Goal: Task Accomplishment & Management: Complete application form

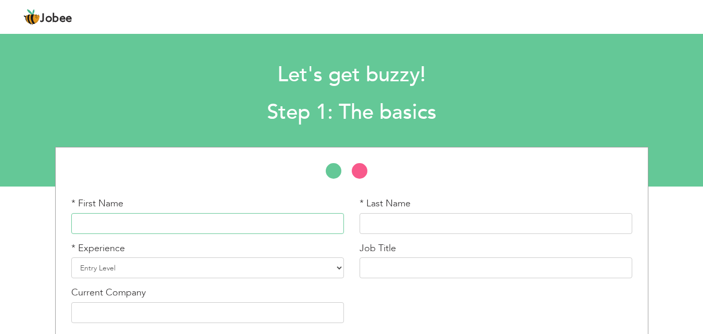
click at [182, 221] on input "text" at bounding box center [207, 223] width 273 height 21
type input "NAHEED"
type input "KAMRAN"
click at [126, 259] on select "Entry Level Less than 1 Year 1 Year 2 Years 3 Years 4 Years 5 Years 6 Years 7 Y…" at bounding box center [207, 267] width 273 height 21
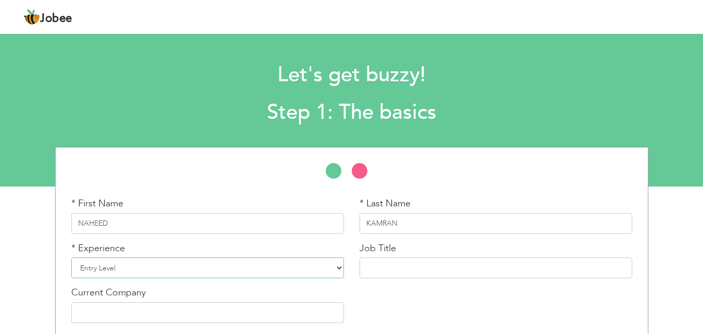
click at [126, 259] on select "Entry Level Less than 1 Year 1 Year 2 Years 3 Years 4 Years 5 Years 6 Years 7 Y…" at bounding box center [207, 267] width 273 height 21
select select "13"
click at [71, 257] on select "Entry Level Less than 1 Year 1 Year 2 Years 3 Years 4 Years 5 Years 6 Years 7 Y…" at bounding box center [207, 267] width 273 height 21
click at [390, 267] on input "text" at bounding box center [496, 267] width 273 height 21
paste input "Community Health Worker (CHW)"
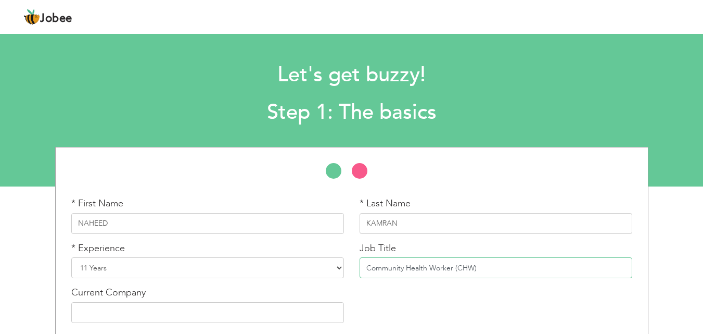
type input "Community Health Worker (CHW)"
click at [192, 312] on input "text" at bounding box center [207, 312] width 273 height 21
type input "GOVERNMENT HEALTH DEPARTMENT"
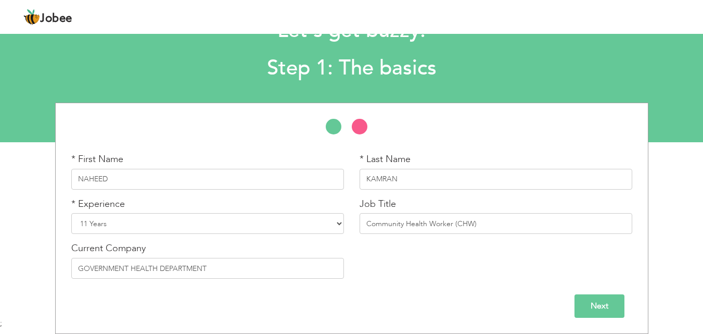
click at [609, 307] on input "Next" at bounding box center [600, 305] width 50 height 23
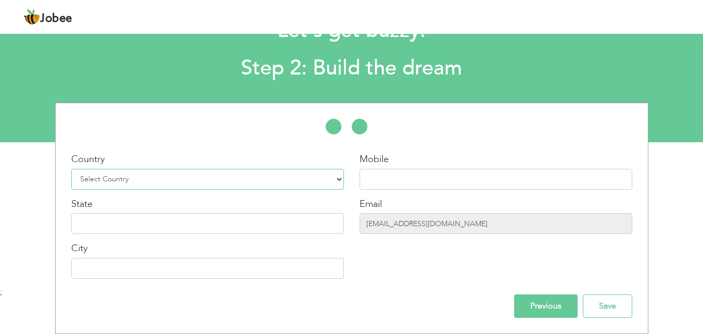
click at [253, 177] on select "Select Country Afghanistan Albania Algeria American Samoa Andorra Angola Anguil…" at bounding box center [207, 179] width 273 height 21
select select "166"
click at [71, 169] on select "Select Country Afghanistan Albania Algeria American Samoa Andorra Angola Anguil…" at bounding box center [207, 179] width 273 height 21
click at [416, 173] on input "text" at bounding box center [496, 179] width 273 height 21
type input "03161023500"
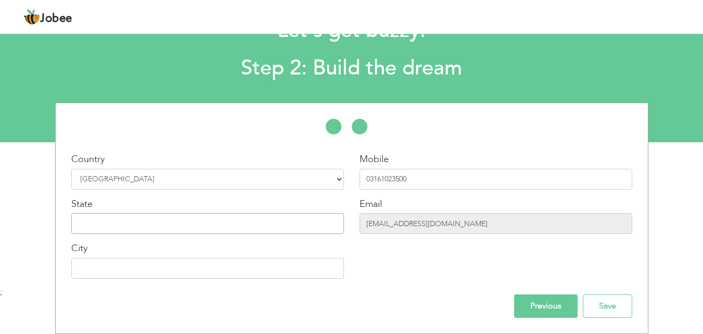
click at [148, 223] on input "text" at bounding box center [207, 223] width 273 height 21
type input "Sindh"
click at [141, 266] on input "text" at bounding box center [207, 268] width 273 height 21
type input "[GEOGRAPHIC_DATA]"
click at [604, 307] on input "Save" at bounding box center [607, 305] width 49 height 23
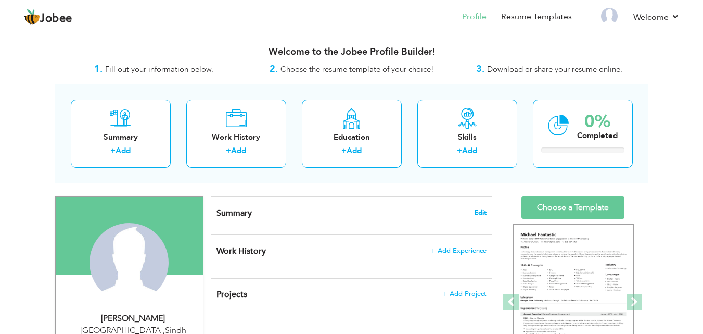
click at [480, 211] on span "Edit" at bounding box center [480, 212] width 12 height 7
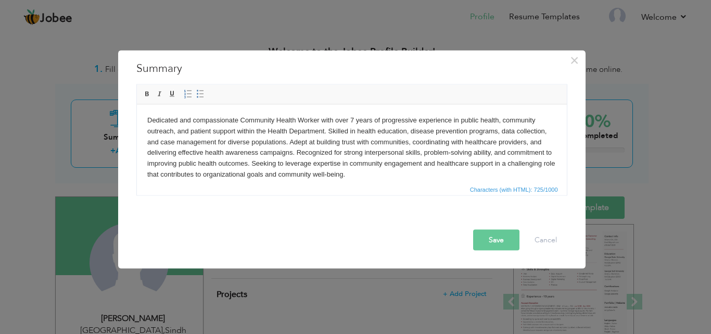
click at [495, 237] on button "Save" at bounding box center [496, 239] width 46 height 21
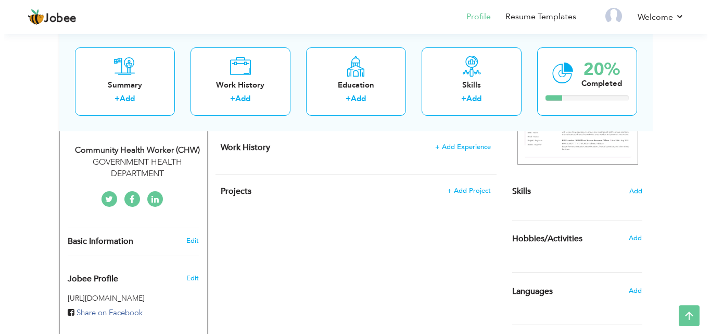
scroll to position [216, 0]
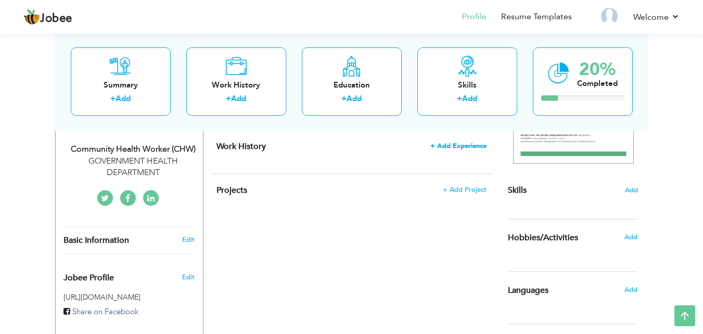
click at [449, 145] on span "+ Add Experience" at bounding box center [459, 145] width 56 height 7
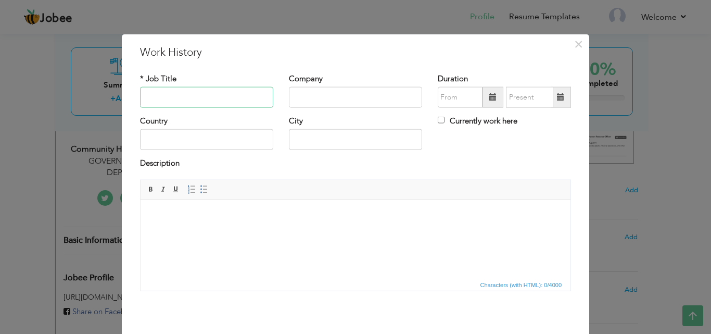
paste input "Community Health Worker (CHW)"
type input "Community Health Worker (CHW)"
click at [339, 105] on input "text" at bounding box center [355, 97] width 133 height 21
type input "HEALTH DEPARTMENT"
click at [198, 148] on input "text" at bounding box center [206, 139] width 133 height 21
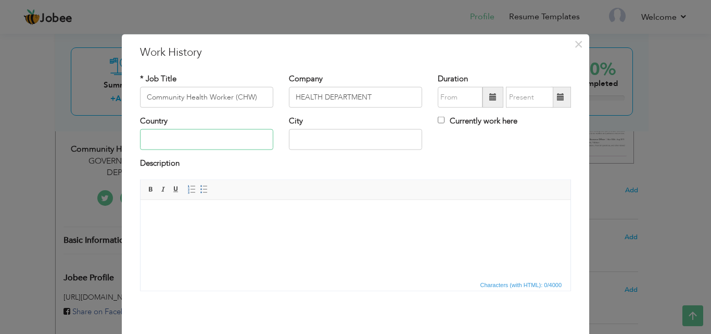
type input "[GEOGRAPHIC_DATA]"
click at [172, 226] on html at bounding box center [356, 215] width 430 height 32
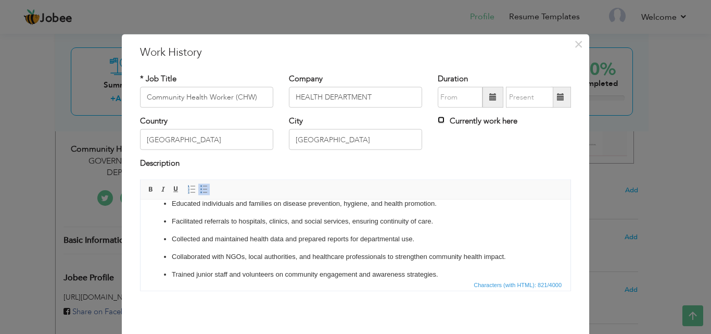
click at [438, 118] on input "Currently work here" at bounding box center [441, 120] width 7 height 7
checkbox input "true"
click at [492, 98] on span at bounding box center [492, 96] width 7 height 7
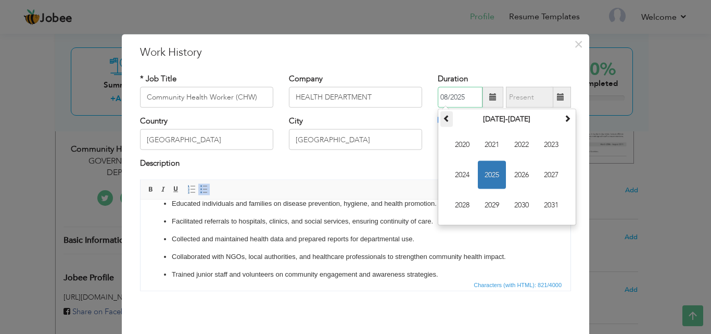
click at [446, 121] on span at bounding box center [446, 118] width 7 height 7
click at [545, 175] on span "2017" at bounding box center [551, 175] width 28 height 28
click at [545, 175] on span "Aug" at bounding box center [551, 175] width 28 height 28
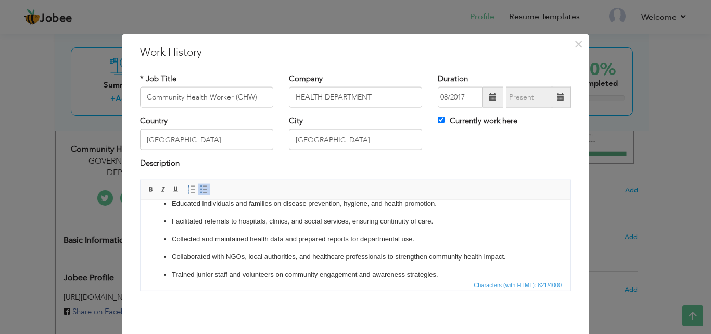
click at [545, 175] on div "Description" at bounding box center [355, 168] width 447 height 21
click at [489, 98] on span at bounding box center [492, 96] width 7 height 7
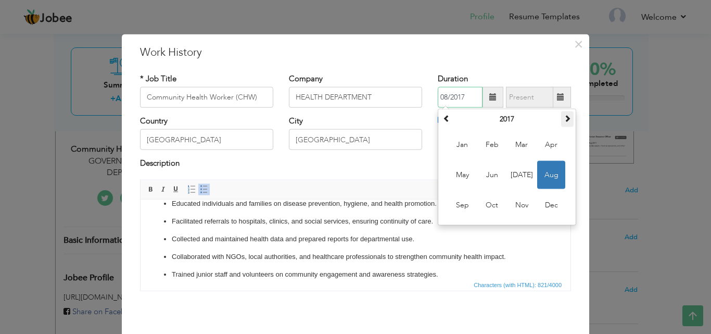
click at [565, 120] on span at bounding box center [567, 118] width 7 height 7
click at [546, 174] on span "Aug" at bounding box center [551, 175] width 28 height 28
type input "08/2019"
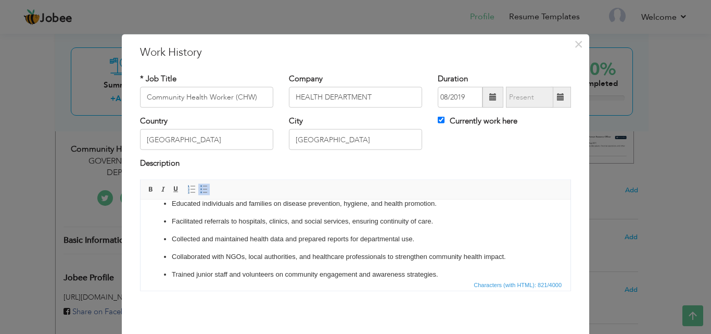
scroll to position [41, 0]
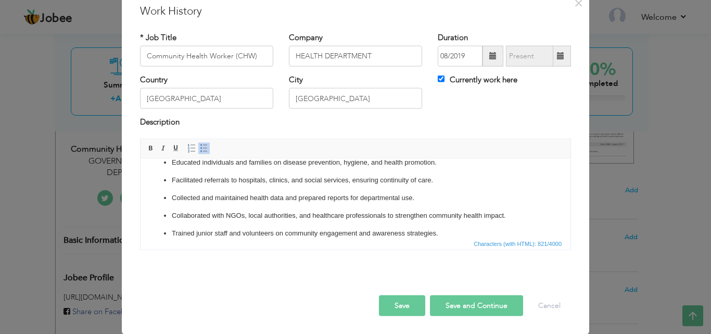
click at [462, 299] on button "Save and Continue" at bounding box center [476, 305] width 93 height 21
checkbox input "false"
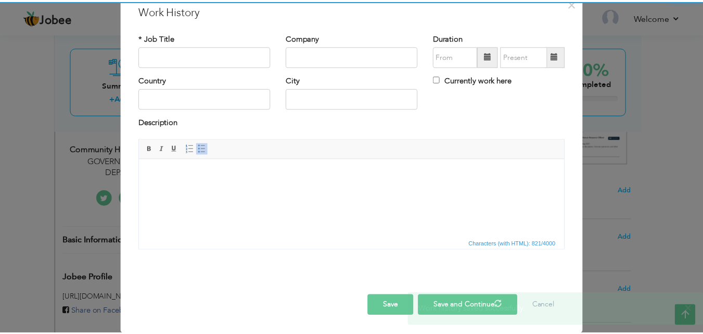
scroll to position [0, 0]
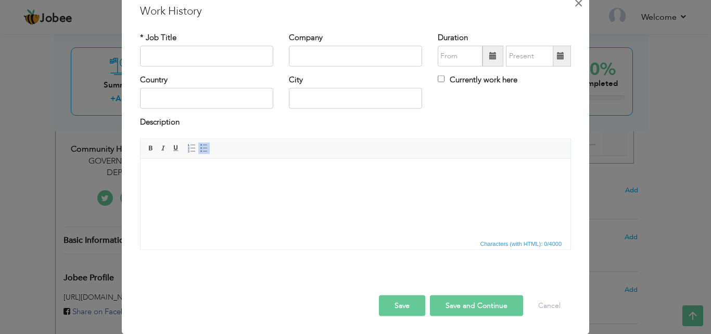
click at [576, 3] on span "×" at bounding box center [578, 2] width 9 height 19
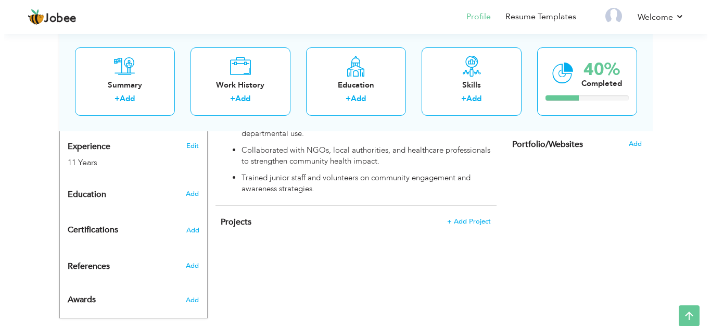
scroll to position [385, 0]
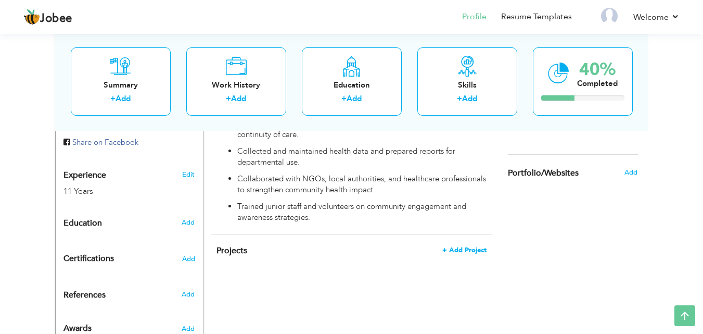
click at [465, 246] on span "+ Add Project" at bounding box center [465, 249] width 44 height 7
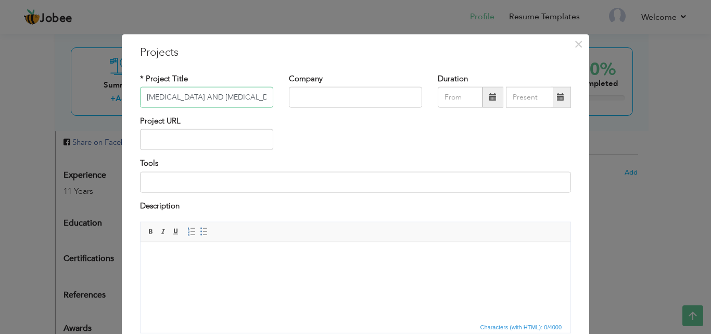
type input "[MEDICAL_DATA] AND [MEDICAL_DATA]"
click at [348, 102] on input "text" at bounding box center [355, 97] width 133 height 21
type input "HEALTH DEPARTMENT"
click at [232, 138] on input "text" at bounding box center [206, 139] width 133 height 21
click at [190, 253] on body at bounding box center [355, 257] width 409 height 11
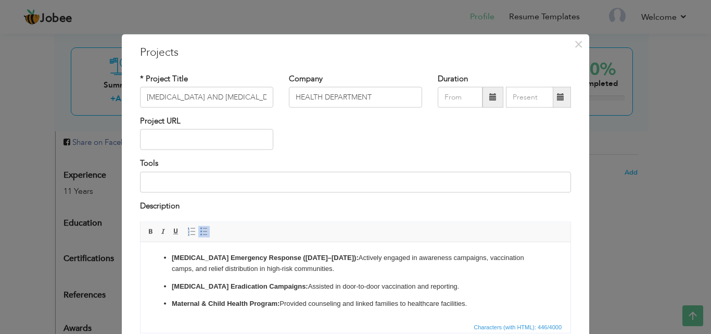
click at [489, 96] on span at bounding box center [492, 96] width 7 height 7
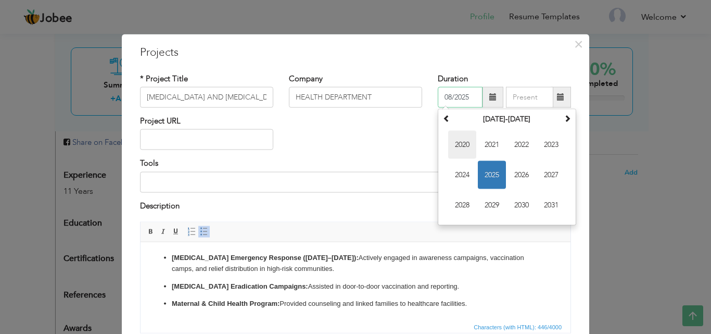
click at [461, 141] on span "2020" at bounding box center [462, 145] width 28 height 28
click at [515, 144] on span "Mar" at bounding box center [522, 145] width 28 height 28
type input "03/2020"
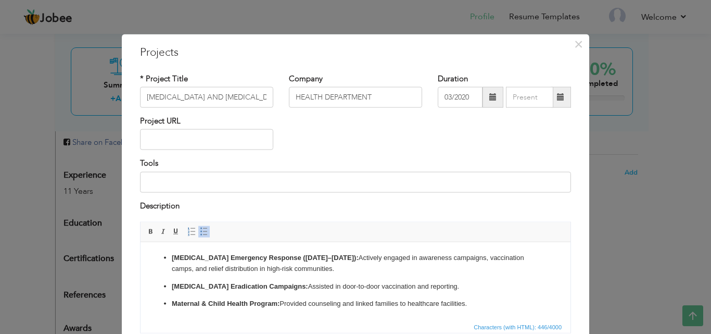
click at [558, 98] on span at bounding box center [560, 96] width 7 height 7
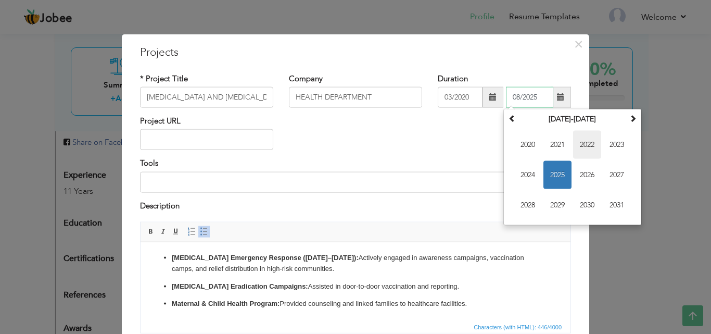
click at [588, 144] on span "2022" at bounding box center [587, 145] width 28 height 28
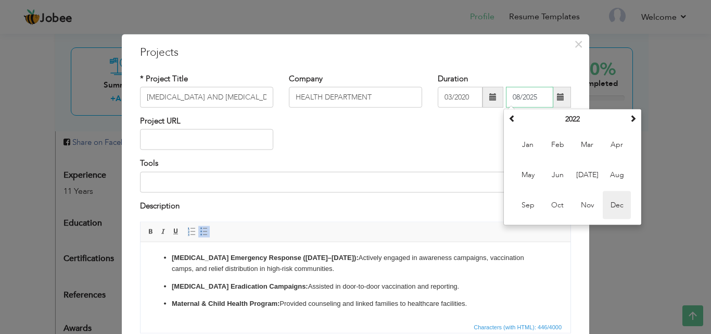
click at [614, 203] on span "Dec" at bounding box center [617, 205] width 28 height 28
type input "12/2022"
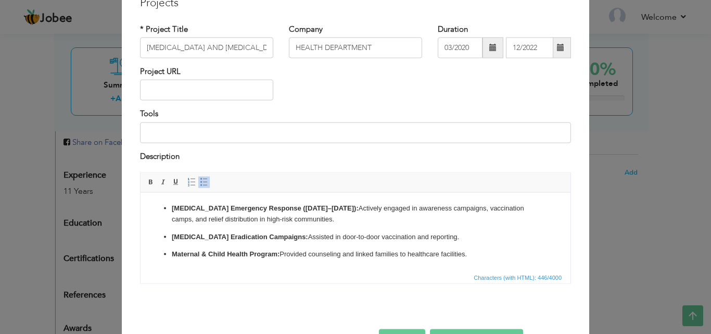
scroll to position [84, 0]
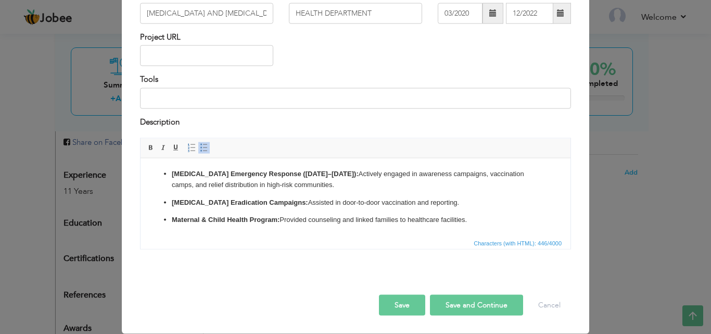
click at [465, 298] on button "Save and Continue" at bounding box center [476, 305] width 93 height 21
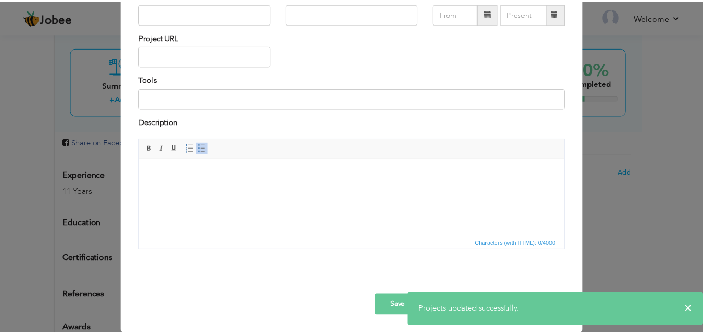
scroll to position [0, 0]
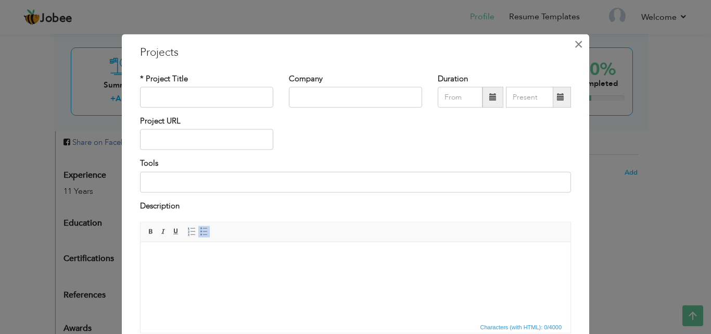
click at [575, 44] on span "×" at bounding box center [578, 43] width 9 height 19
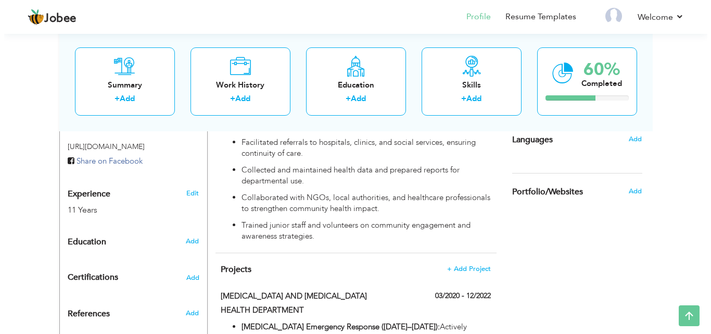
scroll to position [368, 0]
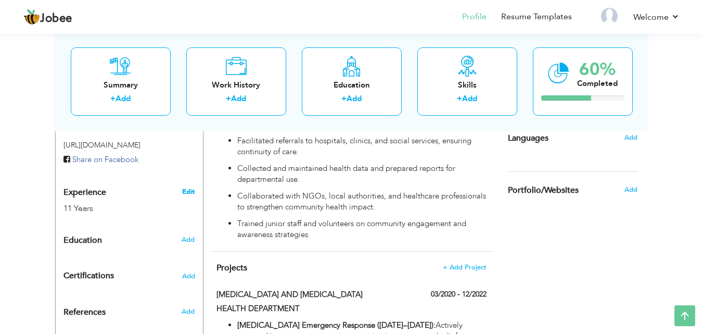
click at [191, 187] on link "Edit" at bounding box center [188, 191] width 12 height 9
type input "NAHEED"
type input "KAMRAN"
type input "03161023500"
select select "number:166"
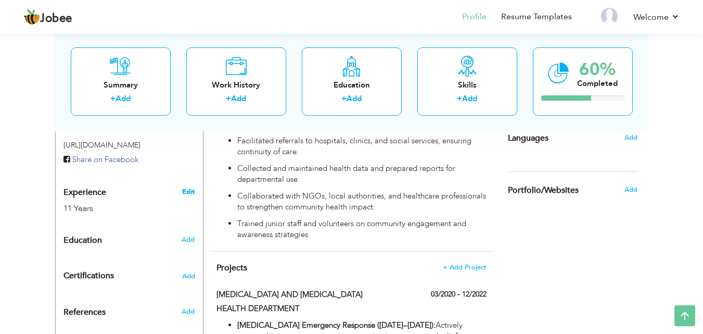
type input "Sindh"
type input "[GEOGRAPHIC_DATA]"
select select "number:13"
type input "GOVERNMENT HEALTH DEPARTMENT"
type input "Community Health Worker (CHW)"
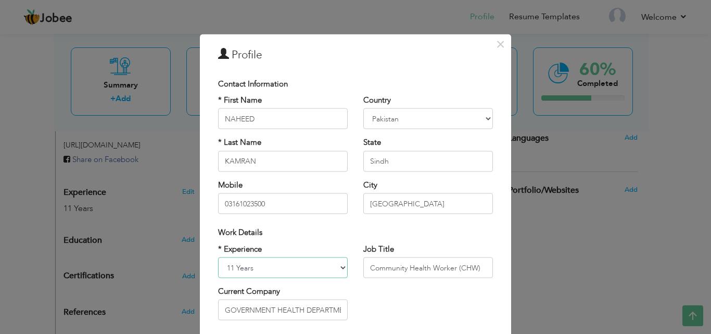
click at [296, 264] on select "Entry Level Less than 1 Year 1 Year 2 Years 3 Years 4 Years 5 Years 6 Years 7 Y…" at bounding box center [283, 267] width 130 height 21
select select "number:9"
click at [218, 257] on select "Entry Level Less than 1 Year 1 Year 2 Years 3 Years 4 Years 5 Years 6 Years 7 Y…" at bounding box center [283, 267] width 130 height 21
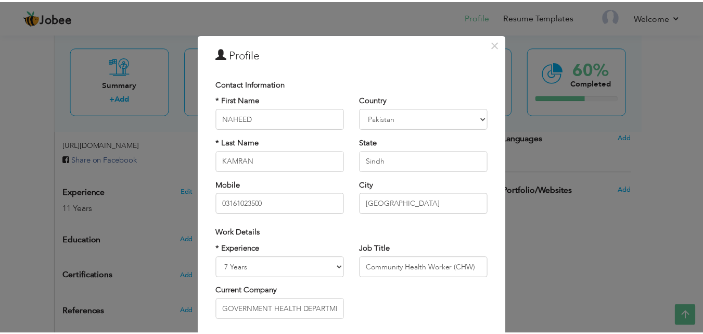
scroll to position [136, 0]
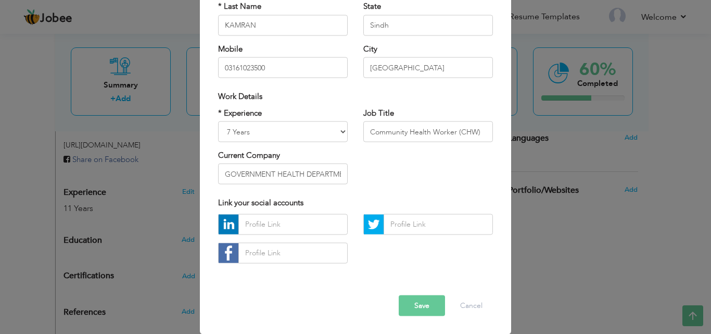
click at [419, 306] on button "Save" at bounding box center [422, 305] width 46 height 21
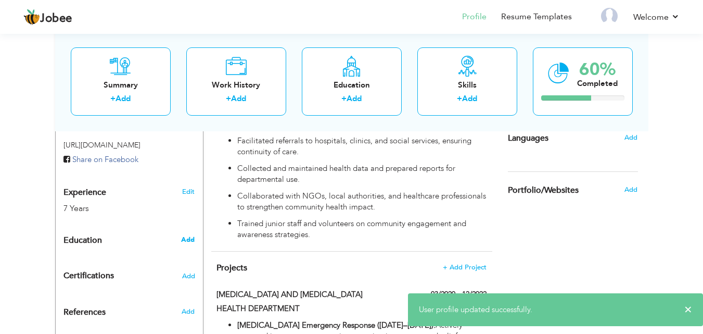
click at [186, 235] on span "Add" at bounding box center [188, 239] width 14 height 9
radio input "true"
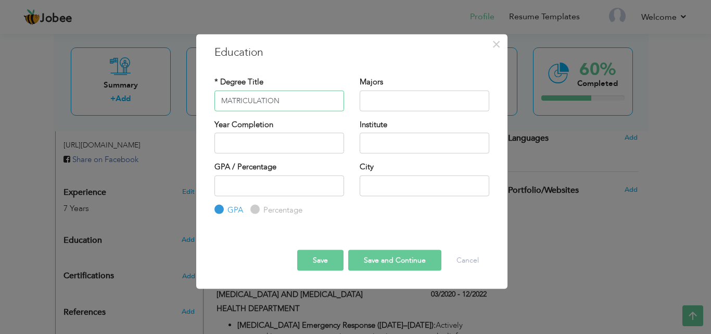
type input "MATRICULATION"
click at [390, 97] on input "text" at bounding box center [425, 100] width 130 height 21
type input "General"
click at [310, 140] on input "text" at bounding box center [280, 143] width 130 height 21
type input "2025"
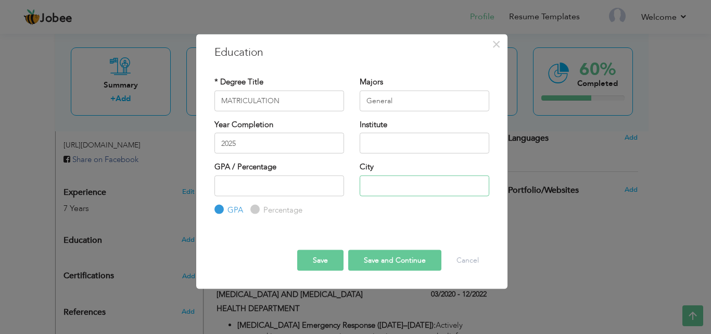
click at [392, 181] on input "text" at bounding box center [425, 185] width 130 height 21
type input "[GEOGRAPHIC_DATA]"
click at [250, 140] on input "2025" at bounding box center [280, 143] width 130 height 21
click at [236, 143] on input "2025" at bounding box center [280, 143] width 130 height 21
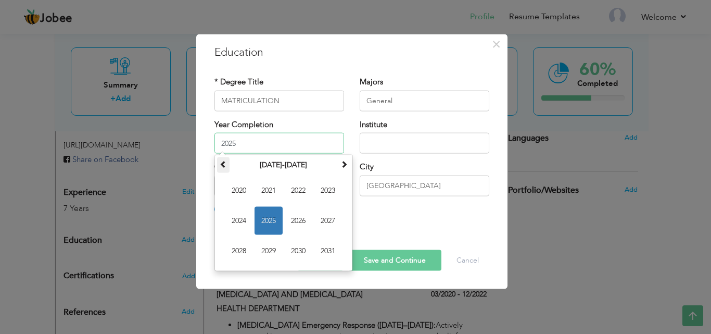
click at [222, 165] on span at bounding box center [223, 163] width 7 height 7
click at [270, 245] on span "2019" at bounding box center [269, 251] width 28 height 28
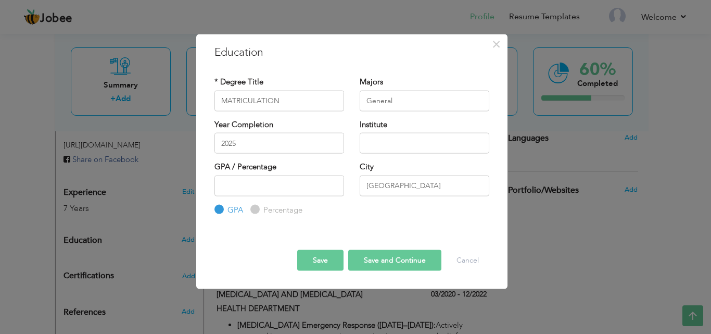
type input "2019"
click at [242, 140] on input "2019" at bounding box center [280, 143] width 130 height 21
click at [377, 140] on input "text" at bounding box center [425, 143] width 130 height 21
type input "KDA SCHOOL"
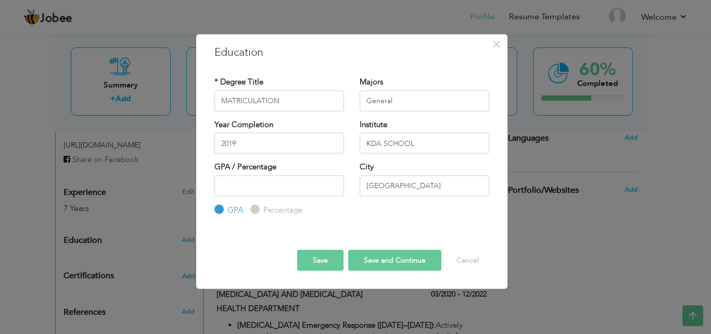
click at [389, 261] on button "Save and Continue" at bounding box center [394, 260] width 93 height 21
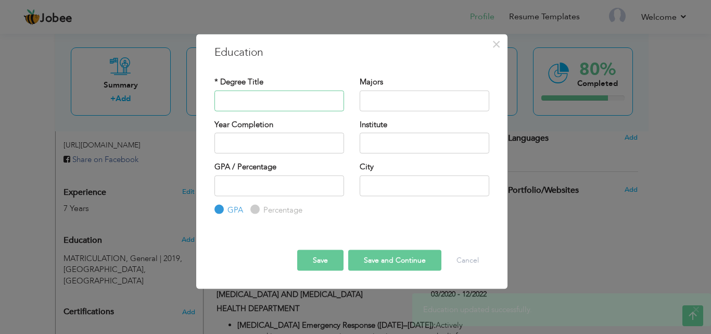
click at [271, 95] on input "text" at bounding box center [280, 100] width 130 height 21
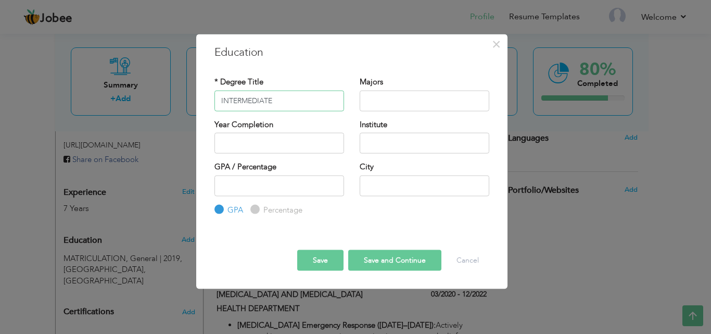
type input "INTERMEDIATE"
click at [380, 99] on input "text" at bounding box center [425, 100] width 130 height 21
type input "General"
click at [262, 139] on input "text" at bounding box center [280, 143] width 130 height 21
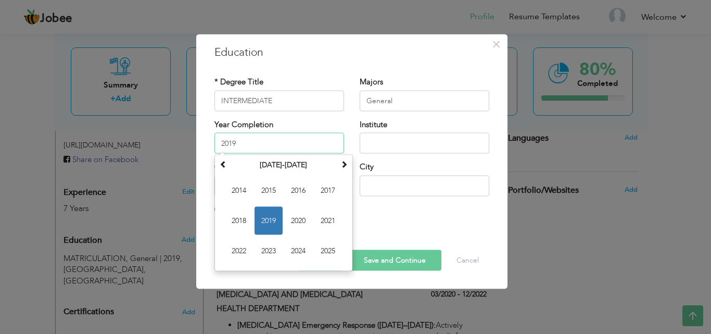
click at [272, 215] on span "2019" at bounding box center [269, 221] width 28 height 28
type input "2019"
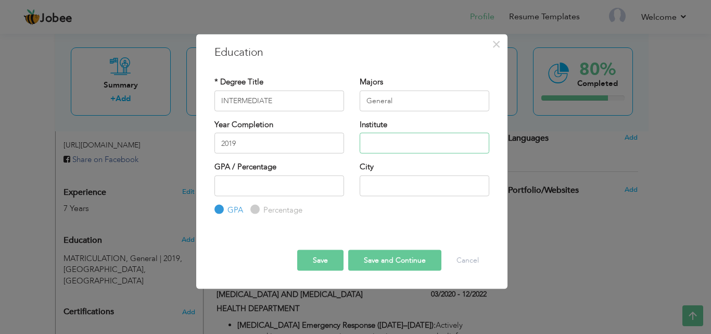
click at [388, 137] on input "text" at bounding box center [425, 143] width 130 height 21
type input "APWA COLLEGE"
click at [391, 179] on input "text" at bounding box center [425, 185] width 130 height 21
type input "[GEOGRAPHIC_DATA]"
click at [333, 259] on button "Save" at bounding box center [320, 260] width 46 height 21
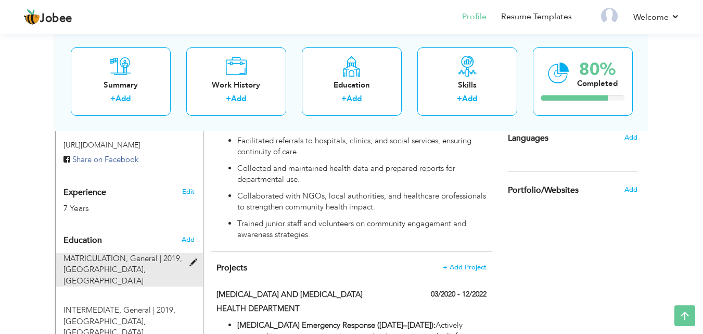
click at [191, 259] on span at bounding box center [196, 263] width 13 height 8
type input "MATRICULATION"
type input "KDA SCHOOL"
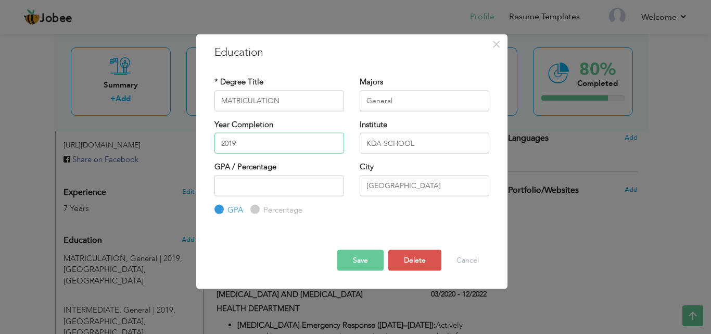
click at [242, 142] on input "2019" at bounding box center [280, 143] width 130 height 21
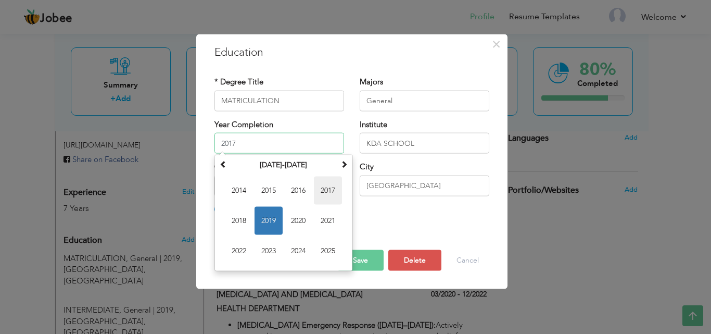
click at [324, 192] on span "2017" at bounding box center [328, 191] width 28 height 28
type input "2017"
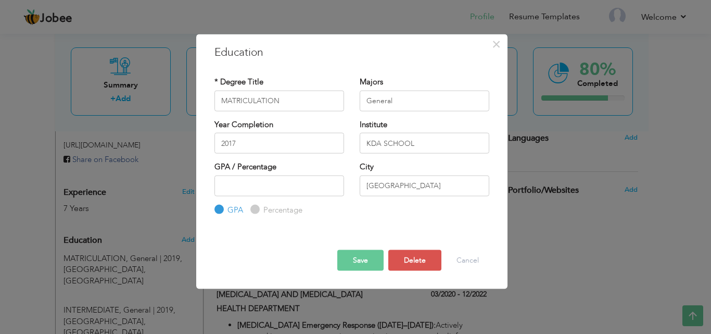
click at [363, 257] on button "Save" at bounding box center [360, 260] width 46 height 21
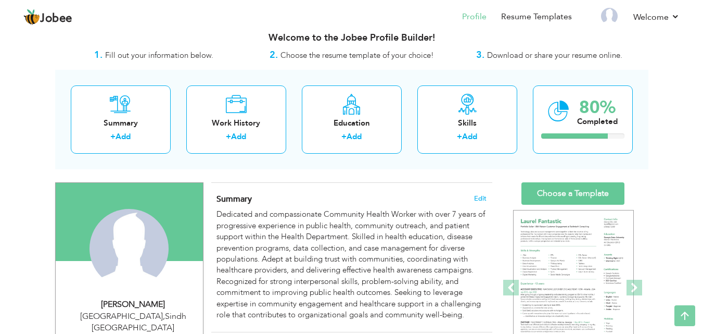
scroll to position [10, 0]
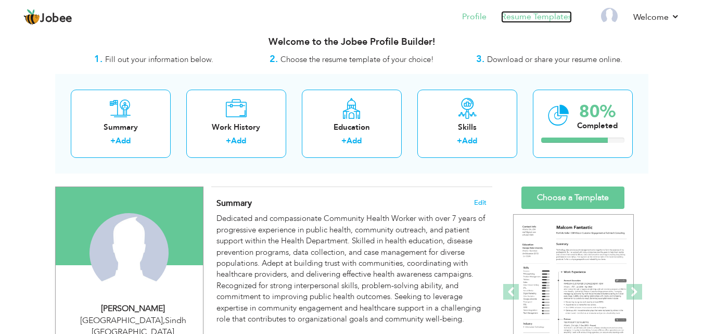
click at [538, 14] on link "Resume Templates" at bounding box center [536, 17] width 71 height 12
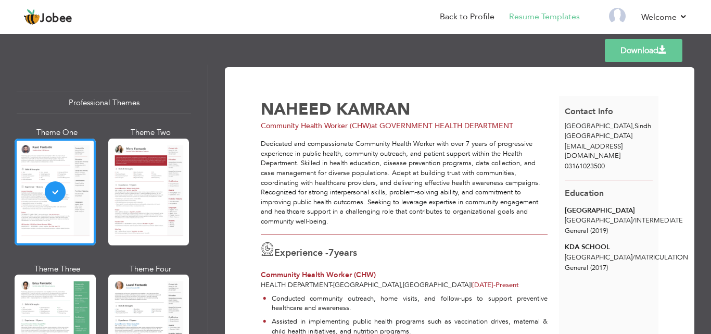
scroll to position [235, 0]
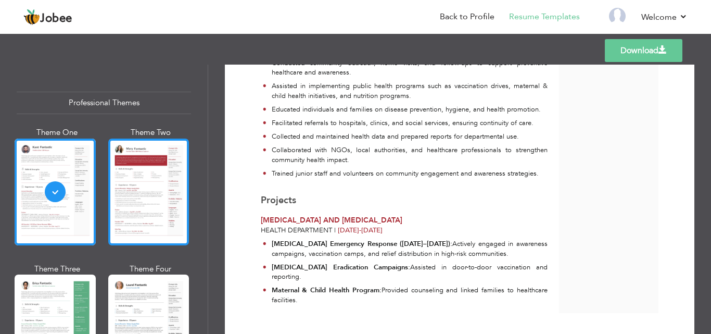
click at [135, 190] on div at bounding box center [148, 191] width 81 height 107
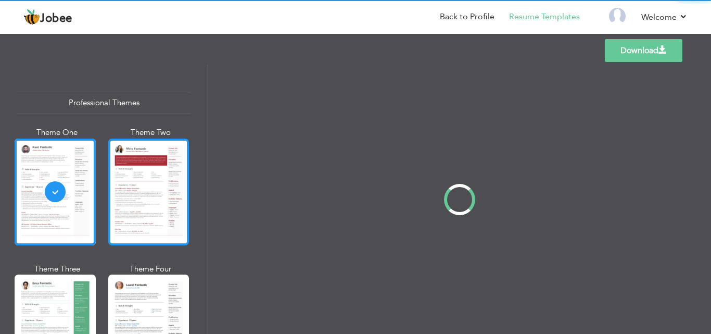
scroll to position [0, 0]
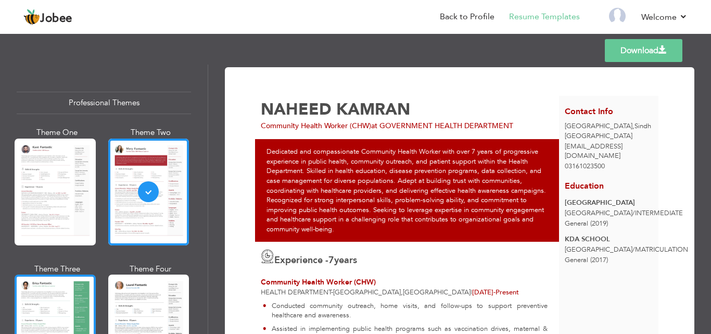
click at [75, 299] on div at bounding box center [55, 327] width 81 height 107
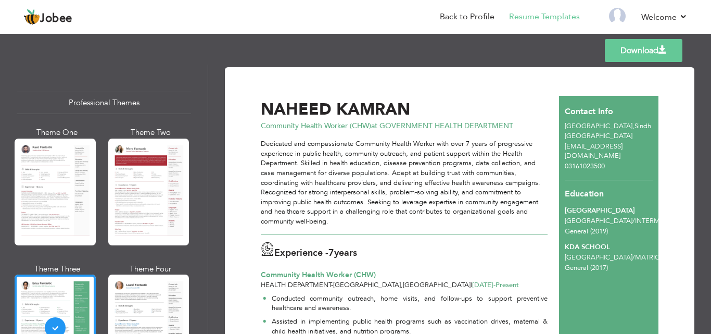
scroll to position [236, 0]
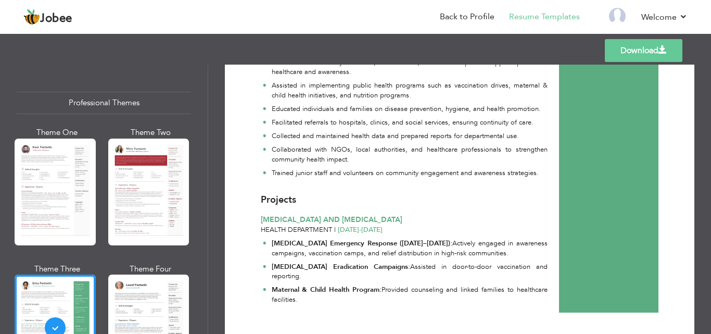
click at [711, 58] on div "Templates Download" at bounding box center [355, 50] width 711 height 33
click at [707, 67] on div "Download NAHEED KAMRAN Community Health Worker (CHW) at GOVERNMENT HEALTH DEPAR…" at bounding box center [459, 199] width 503 height 269
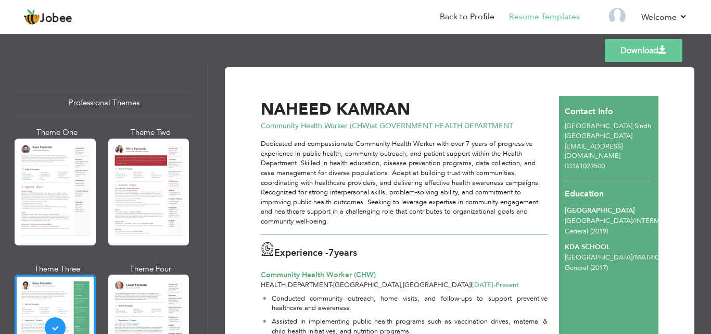
click at [634, 55] on link "Download" at bounding box center [644, 50] width 78 height 23
click at [483, 14] on link "Back to Profile" at bounding box center [467, 17] width 55 height 12
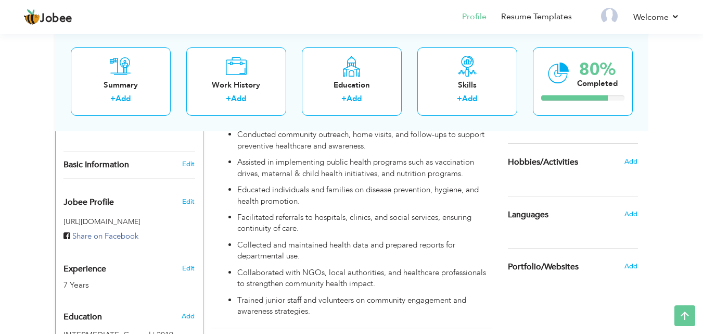
scroll to position [484, 0]
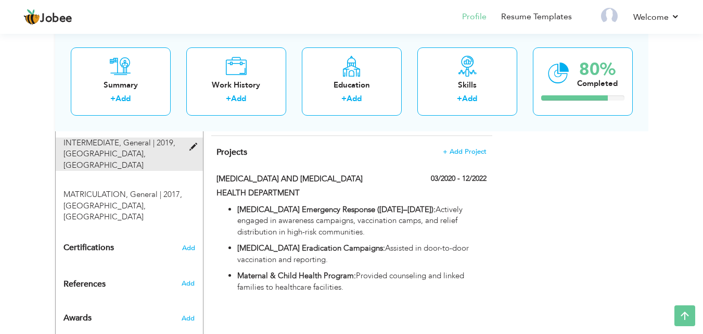
click at [193, 143] on span at bounding box center [196, 147] width 13 height 8
type input "INTERMEDIATE"
type input "General"
type input "2019"
type input "[GEOGRAPHIC_DATA]"
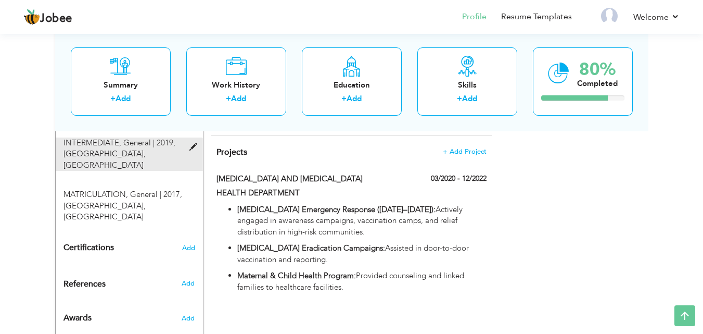
radio input "true"
type input "[GEOGRAPHIC_DATA]"
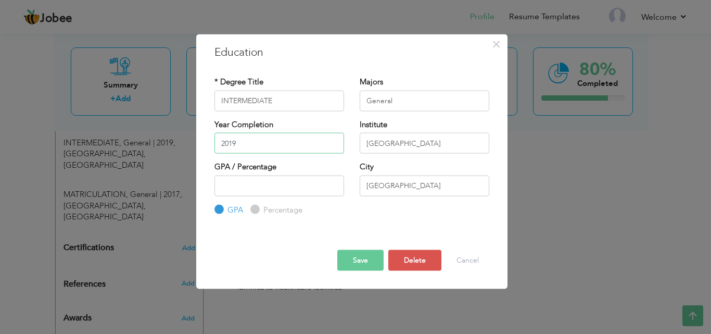
click at [245, 145] on input "2019" at bounding box center [280, 143] width 130 height 21
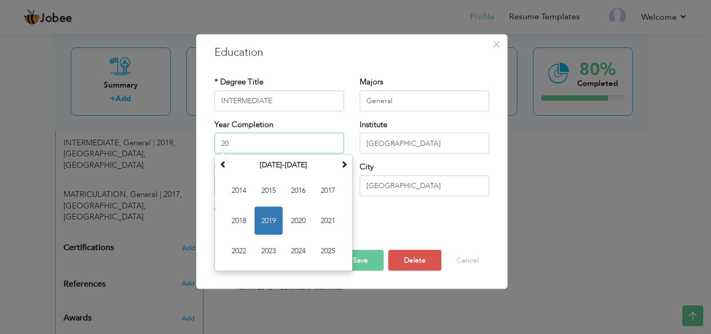
type input "2"
click at [343, 166] on span at bounding box center [344, 163] width 7 height 7
click at [222, 163] on span at bounding box center [223, 163] width 7 height 7
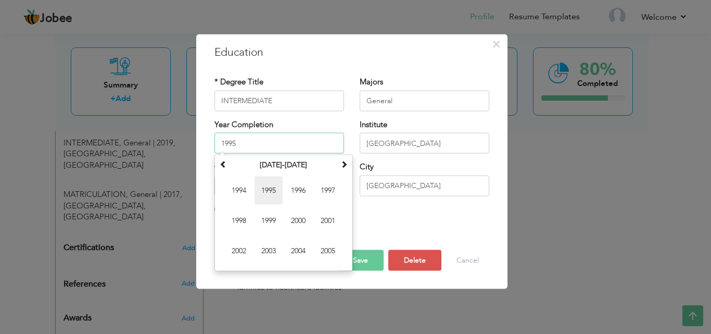
click at [273, 186] on span "1995" at bounding box center [269, 191] width 28 height 28
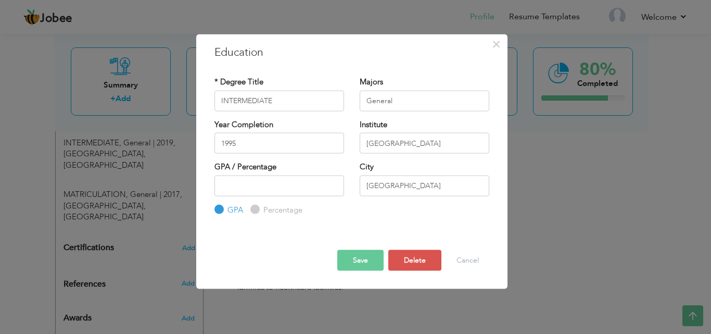
click at [358, 262] on button "Save" at bounding box center [360, 260] width 46 height 21
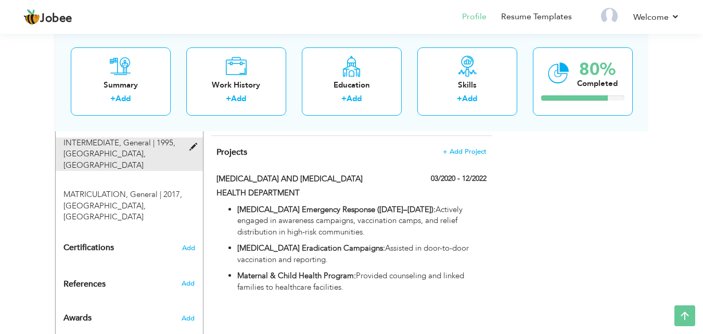
click at [191, 143] on span at bounding box center [196, 147] width 13 height 8
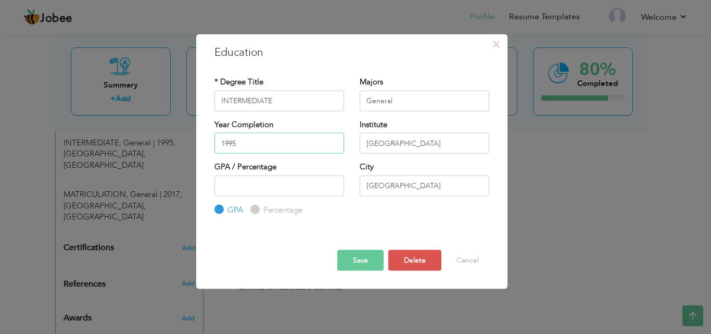
click at [245, 140] on input "1995" at bounding box center [280, 143] width 130 height 21
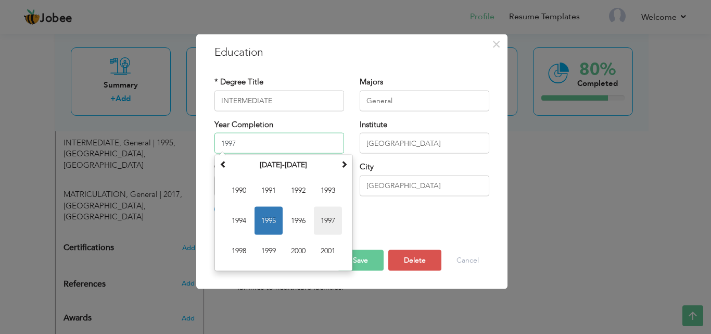
click at [329, 216] on span "1997" at bounding box center [328, 221] width 28 height 28
type input "1997"
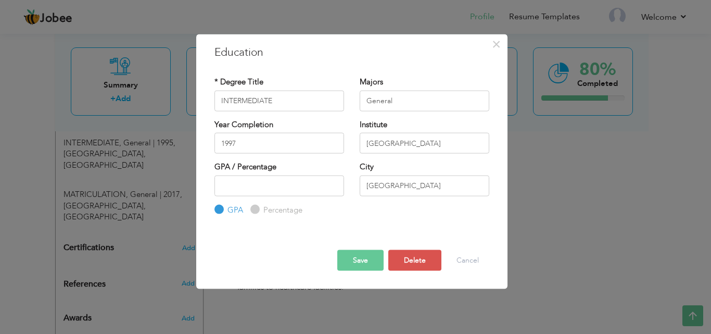
click at [366, 257] on button "Save" at bounding box center [360, 260] width 46 height 21
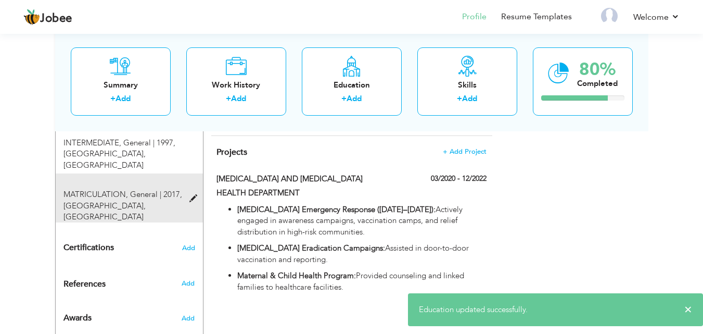
click at [194, 195] on span at bounding box center [196, 199] width 13 height 8
type input "MATRICULATION"
type input "2017"
type input "KDA SCHOOL"
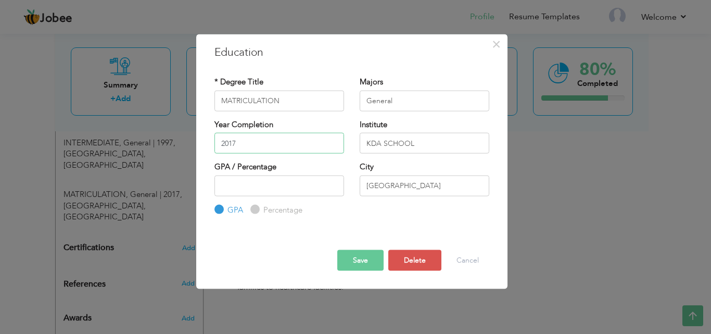
click at [243, 145] on input "2017" at bounding box center [280, 143] width 130 height 21
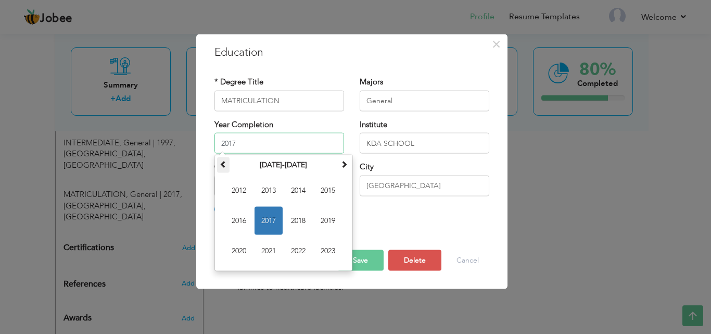
click at [223, 171] on th at bounding box center [223, 165] width 12 height 16
click at [330, 189] on span "1995" at bounding box center [328, 191] width 28 height 28
type input "1995"
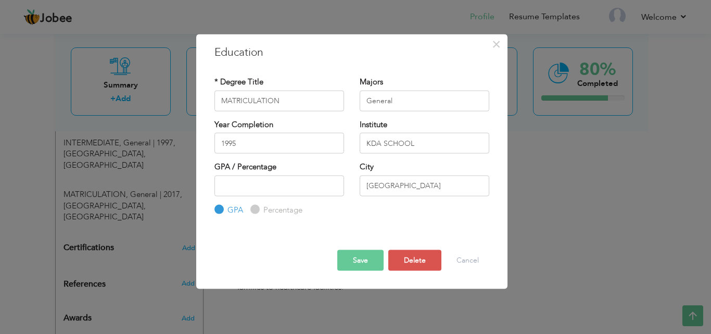
click at [351, 255] on button "Save" at bounding box center [360, 260] width 46 height 21
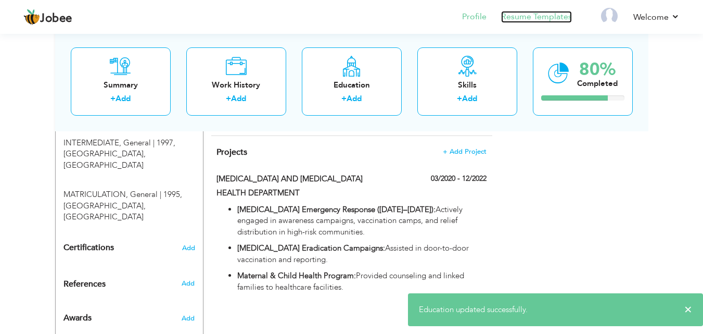
click at [549, 19] on link "Resume Templates" at bounding box center [536, 17] width 71 height 12
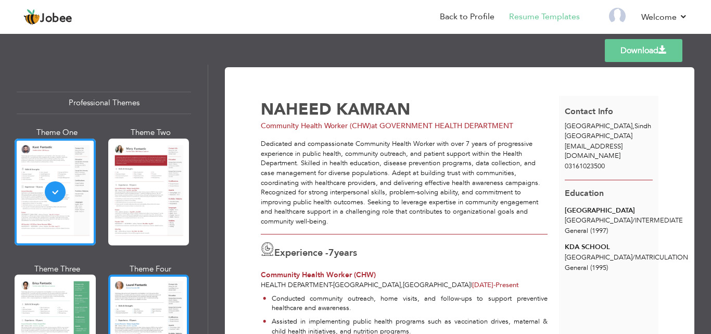
click at [132, 294] on div at bounding box center [148, 327] width 81 height 107
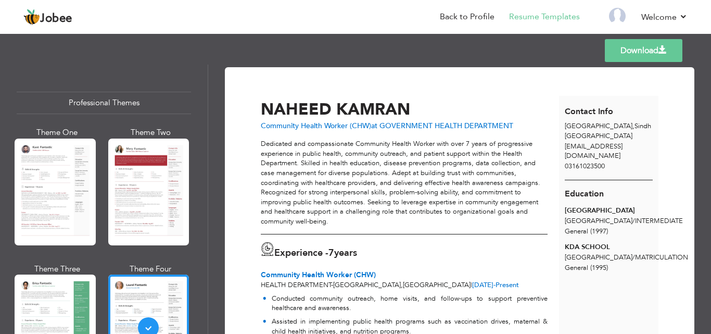
click at [634, 53] on link "Download" at bounding box center [644, 50] width 78 height 23
click at [45, 303] on div at bounding box center [55, 327] width 81 height 107
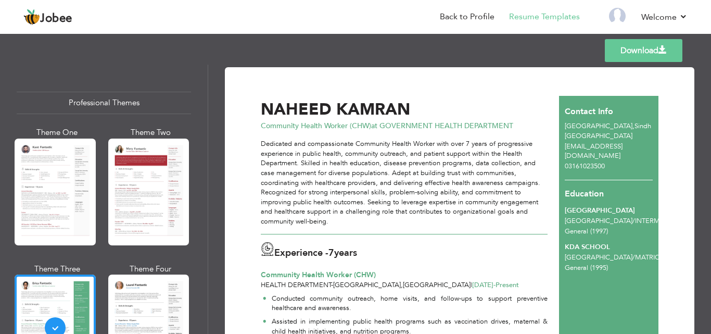
click at [634, 54] on link "Download" at bounding box center [644, 50] width 78 height 23
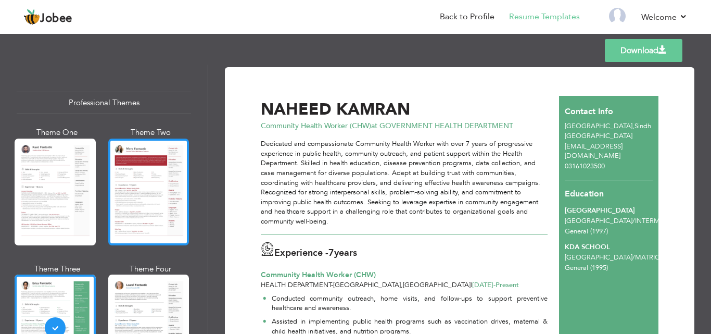
click at [155, 212] on div at bounding box center [148, 191] width 81 height 107
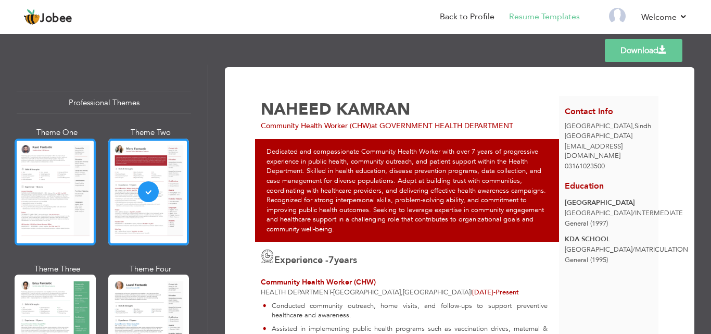
click at [52, 176] on div at bounding box center [55, 191] width 81 height 107
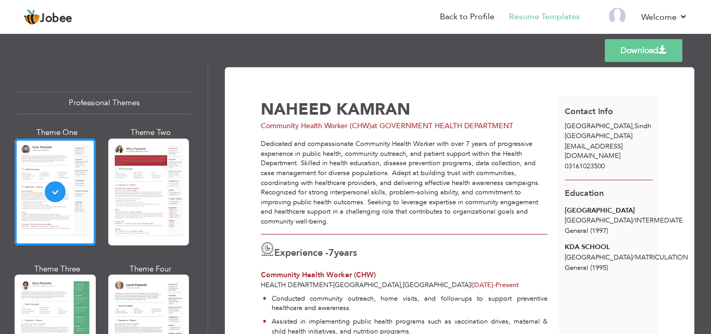
scroll to position [235, 0]
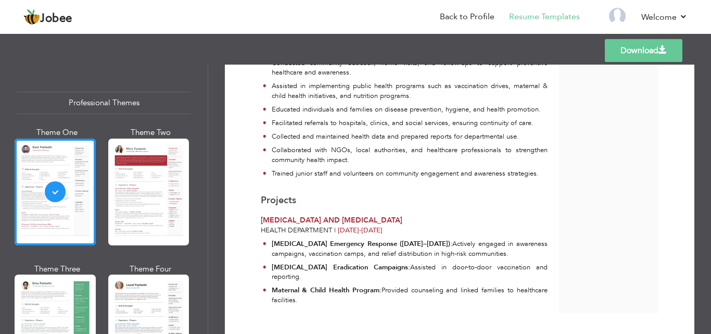
click at [203, 244] on div "Professional Themes Theme One Theme Two Theme Three Theme Six" at bounding box center [104, 199] width 208 height 269
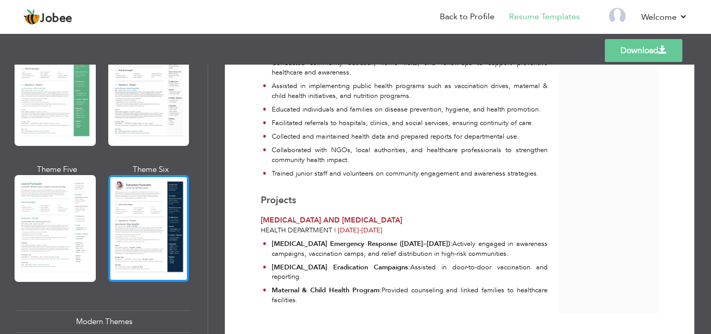
click at [140, 222] on div at bounding box center [148, 228] width 81 height 107
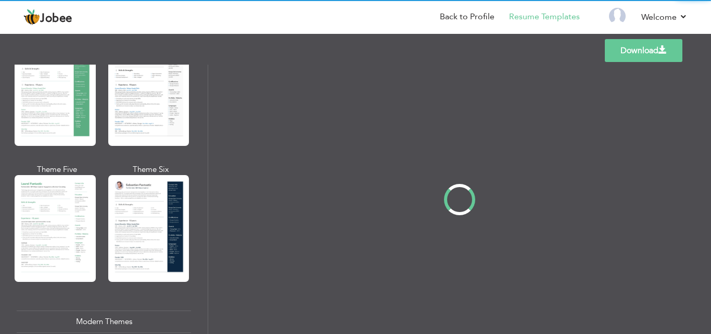
scroll to position [0, 0]
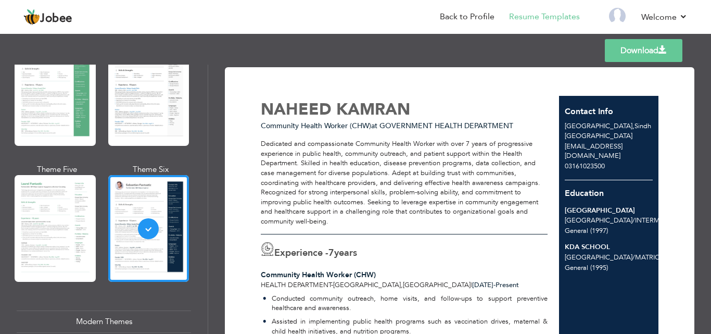
click at [636, 54] on link "Download" at bounding box center [644, 50] width 78 height 23
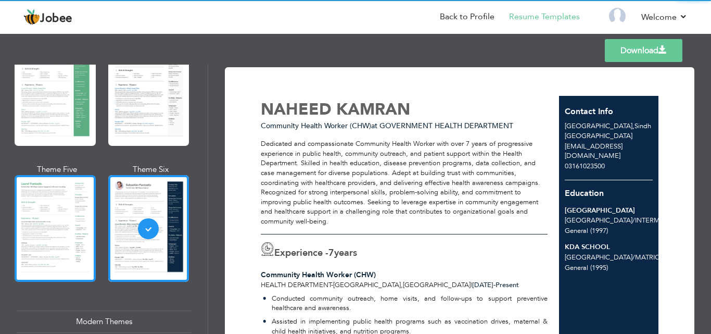
click at [50, 209] on div at bounding box center [55, 228] width 81 height 107
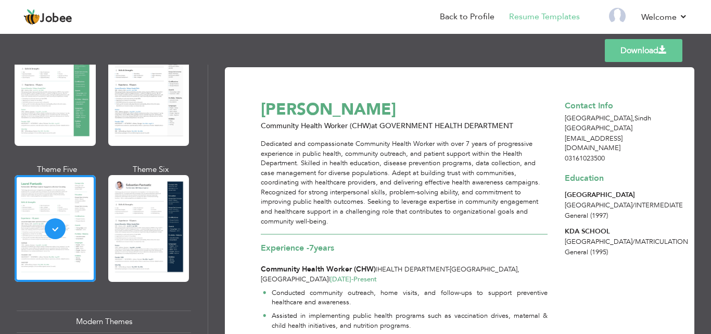
click at [630, 53] on link "Download" at bounding box center [644, 50] width 78 height 23
click at [204, 258] on div "Professional Themes Theme One Theme Two Theme Three Theme Six" at bounding box center [104, 199] width 208 height 269
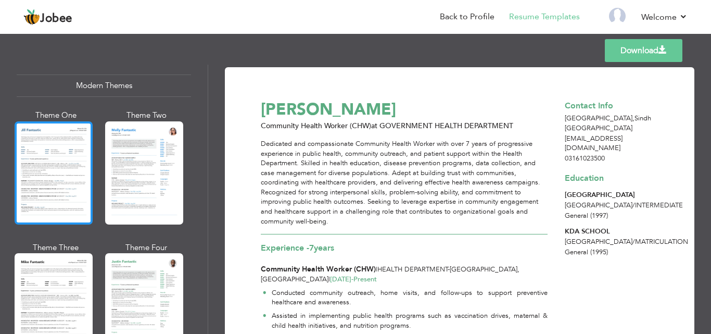
click at [31, 181] on div at bounding box center [54, 172] width 78 height 103
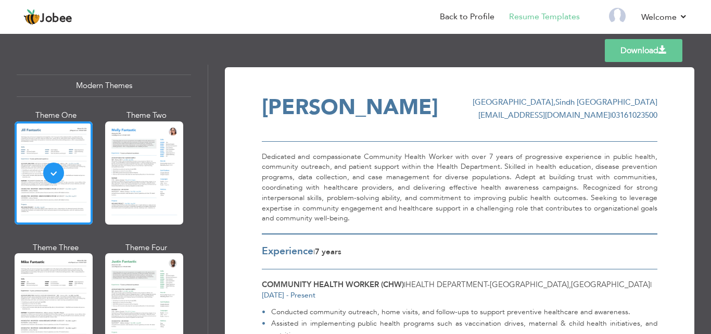
click at [630, 53] on link "Download" at bounding box center [644, 50] width 78 height 23
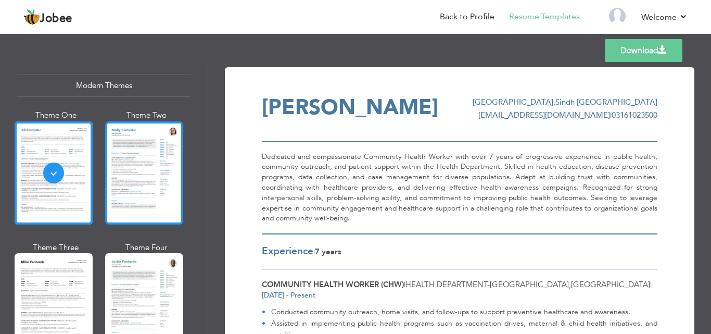
click at [153, 182] on div at bounding box center [144, 172] width 78 height 103
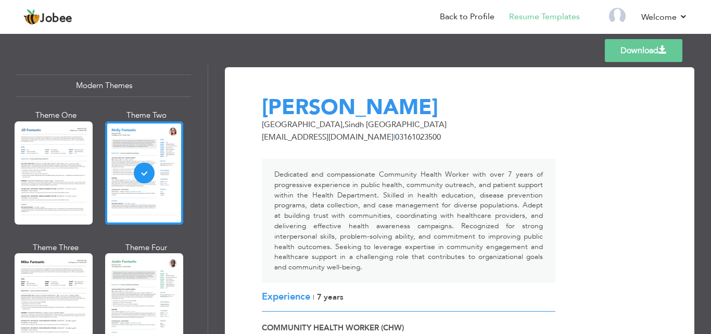
click at [621, 57] on link "Download" at bounding box center [644, 50] width 78 height 23
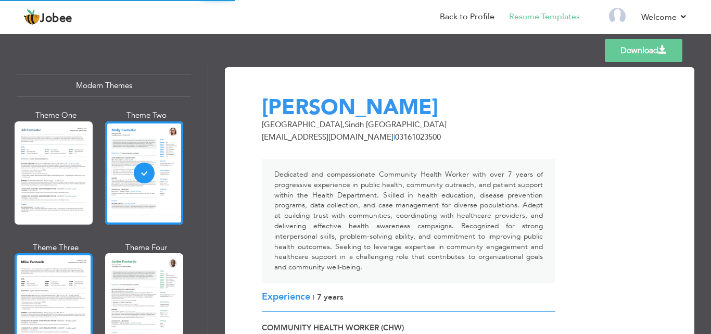
click at [73, 278] on div at bounding box center [54, 304] width 78 height 103
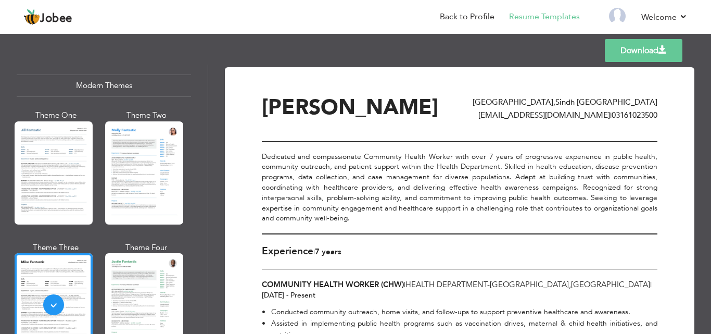
scroll to position [236, 0]
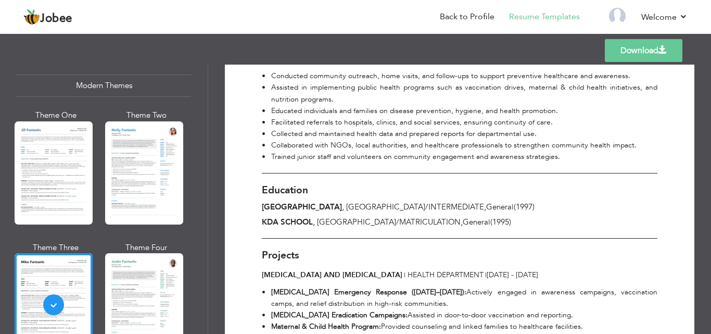
click at [625, 58] on link "Download" at bounding box center [644, 50] width 78 height 23
click at [145, 289] on div at bounding box center [144, 304] width 78 height 103
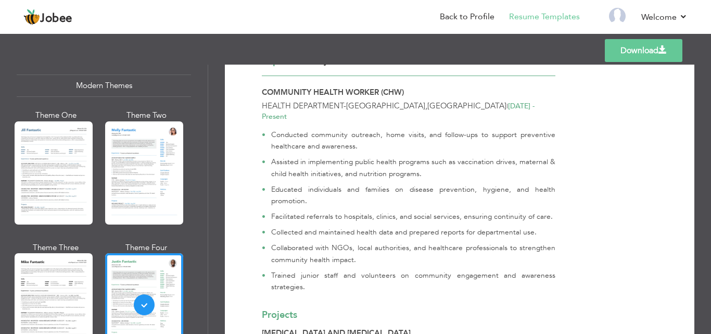
scroll to position [421, 0]
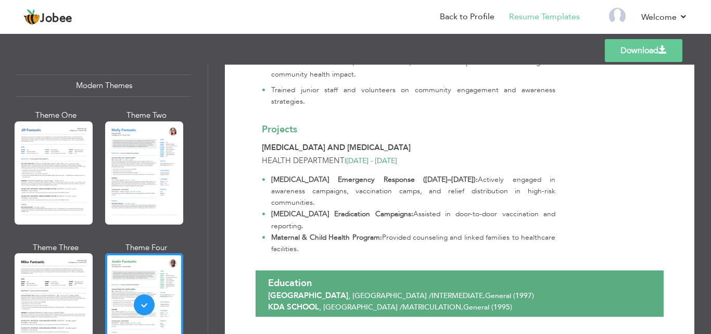
click at [621, 49] on link "Download" at bounding box center [644, 50] width 78 height 23
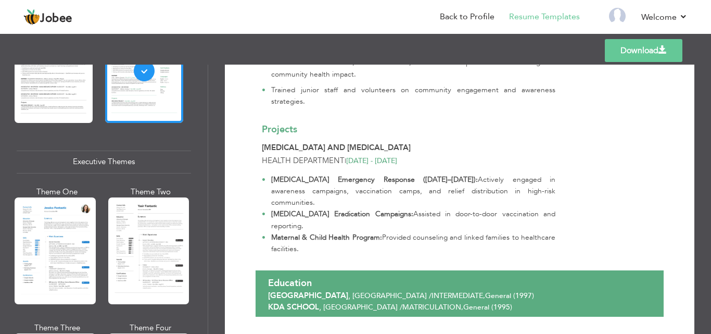
scroll to position [707, 0]
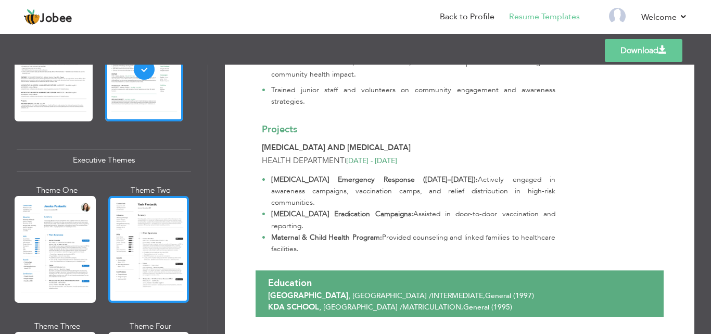
click at [153, 233] on div at bounding box center [148, 249] width 81 height 107
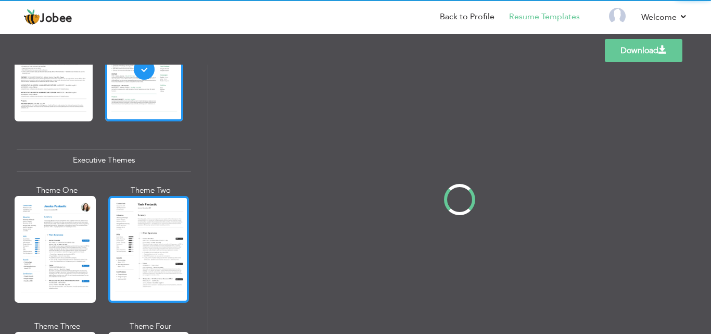
scroll to position [0, 0]
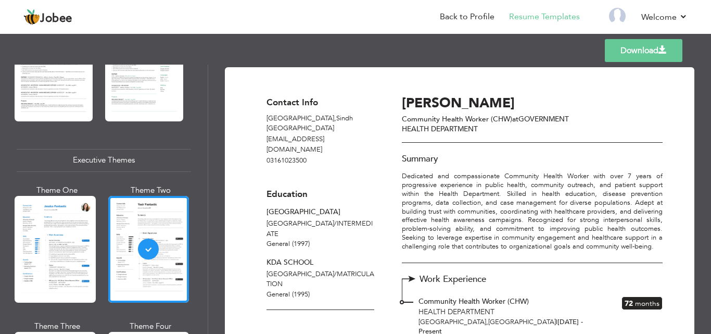
click at [624, 53] on link "Download" at bounding box center [644, 50] width 78 height 23
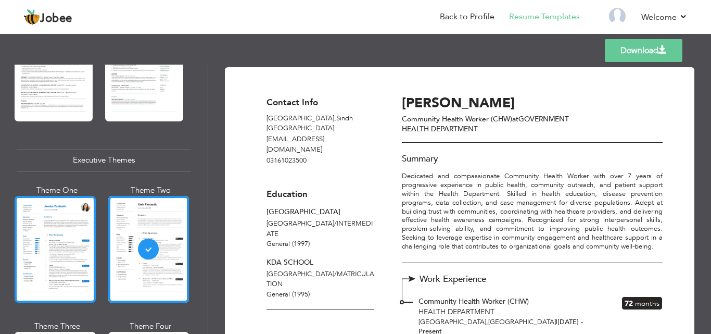
click at [72, 245] on div at bounding box center [55, 249] width 81 height 107
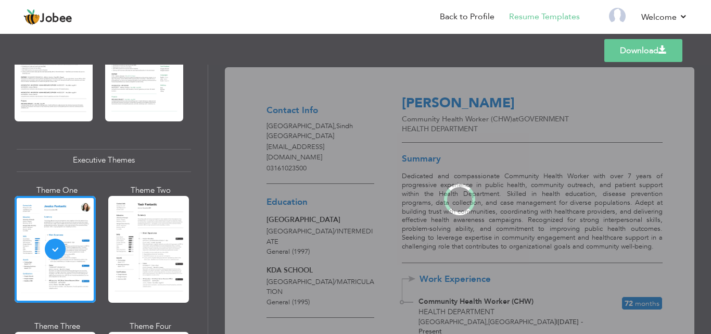
scroll to position [706, 0]
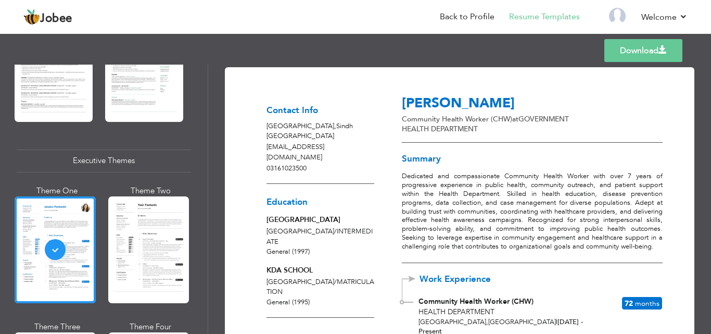
click at [624, 52] on link "Download" at bounding box center [643, 50] width 78 height 23
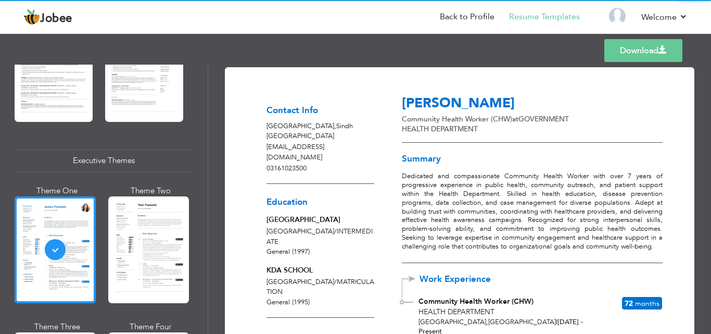
scroll to position [942, 0]
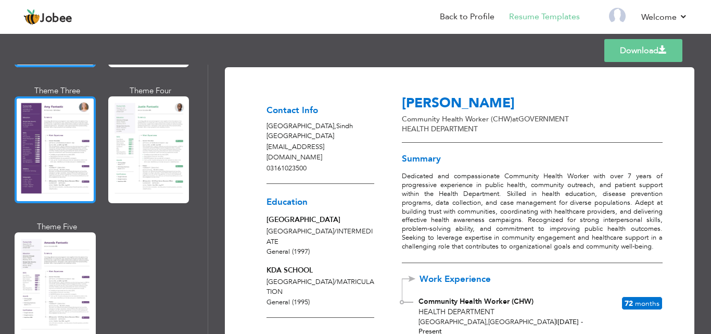
click at [83, 173] on div at bounding box center [55, 149] width 81 height 107
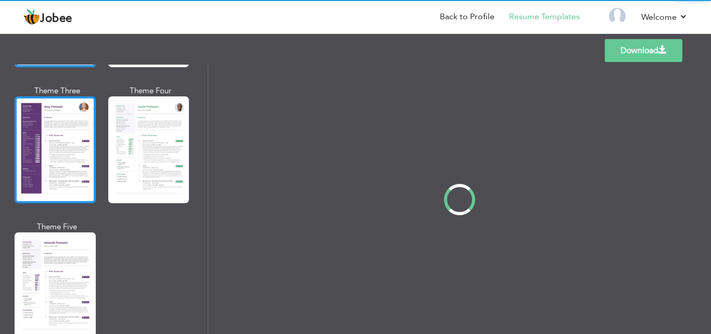
scroll to position [943, 0]
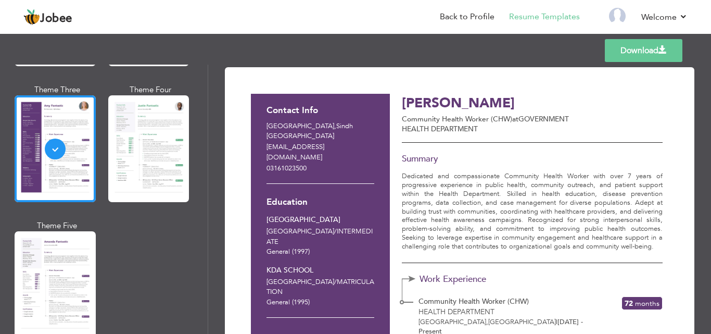
click at [615, 54] on link "Download" at bounding box center [644, 50] width 78 height 23
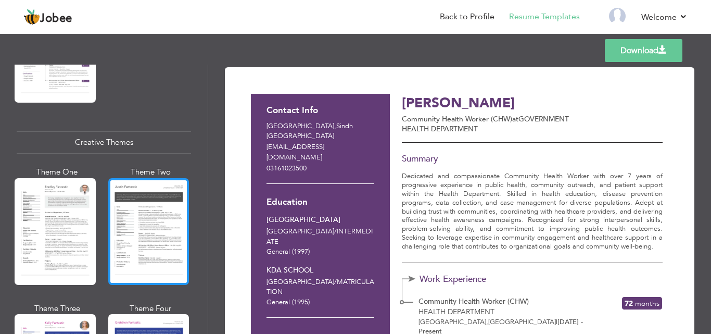
click at [140, 242] on div at bounding box center [148, 231] width 81 height 107
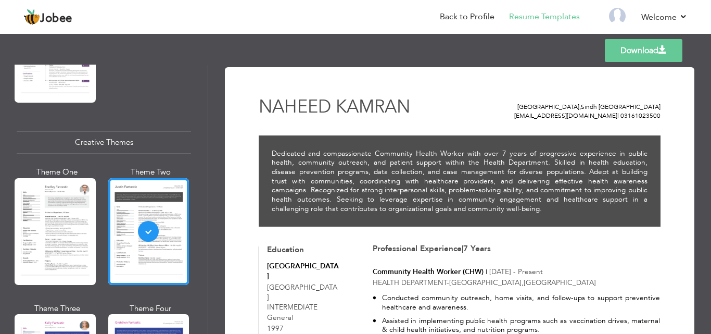
scroll to position [235, 0]
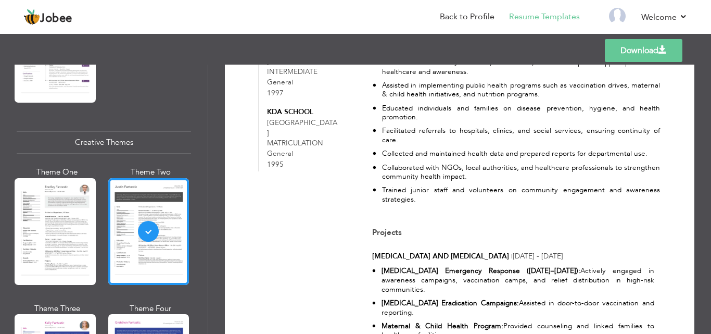
click at [626, 48] on link "Download" at bounding box center [644, 50] width 78 height 23
click at [471, 19] on link "Back to Profile" at bounding box center [467, 17] width 55 height 12
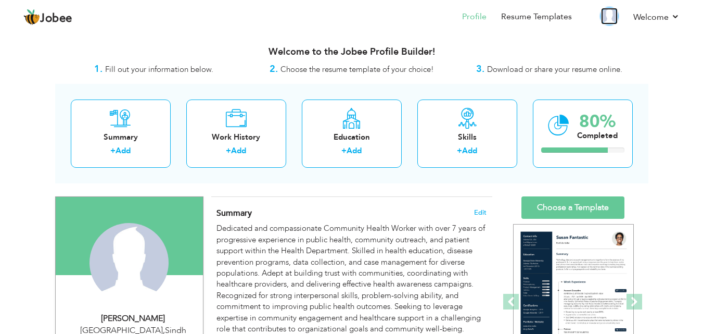
click at [611, 14] on img at bounding box center [609, 16] width 17 height 17
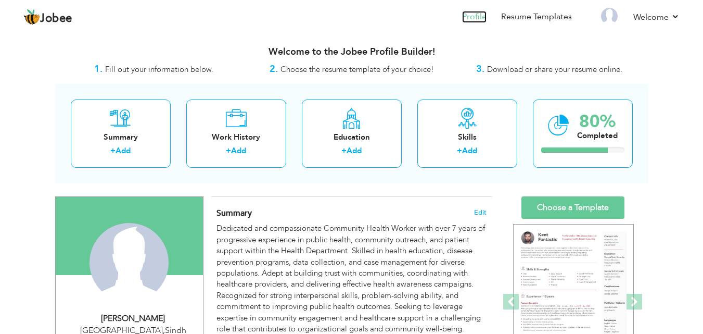
click at [475, 19] on link "Profile" at bounding box center [474, 17] width 24 height 12
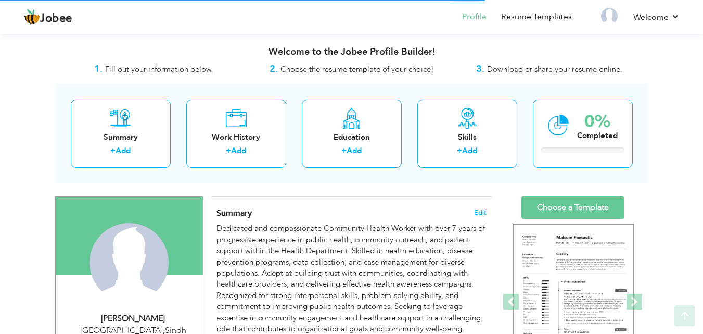
scroll to position [292, 0]
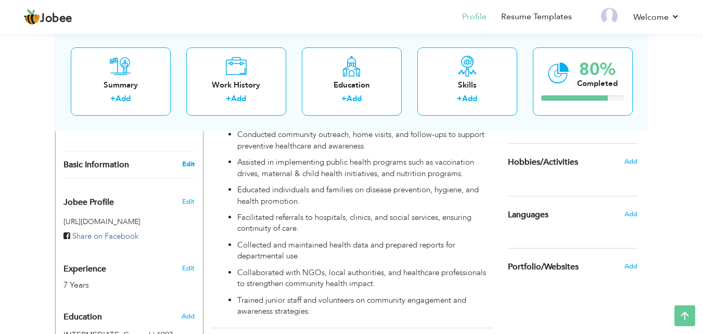
click at [183, 159] on link "Edit" at bounding box center [188, 163] width 12 height 9
type input "NAHEED"
type input "KAMRAN"
type input "03161023500"
select select "number:166"
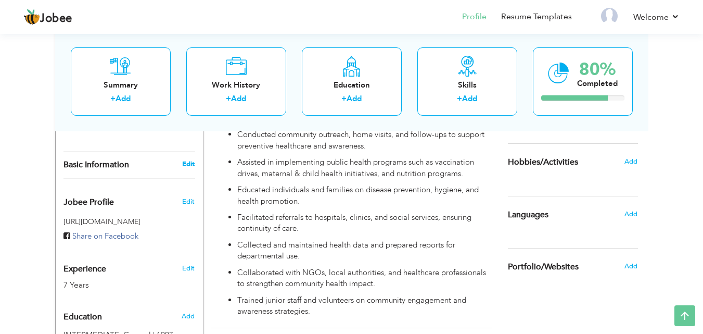
type input "Sindh"
type input "[GEOGRAPHIC_DATA]"
select select "number:9"
type input "GOVERNMENT HEALTH DEPARTMENT"
type input "Community Health Worker (CHW)"
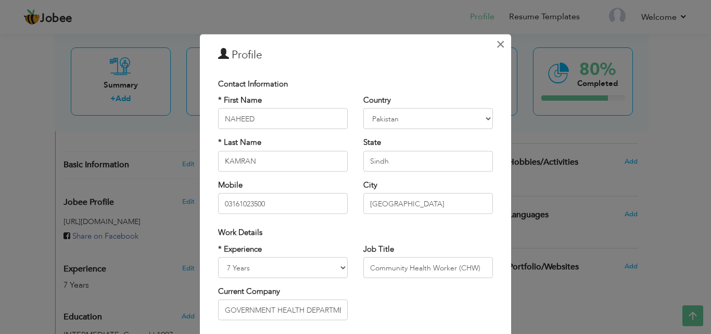
click at [496, 46] on span "×" at bounding box center [500, 43] width 9 height 19
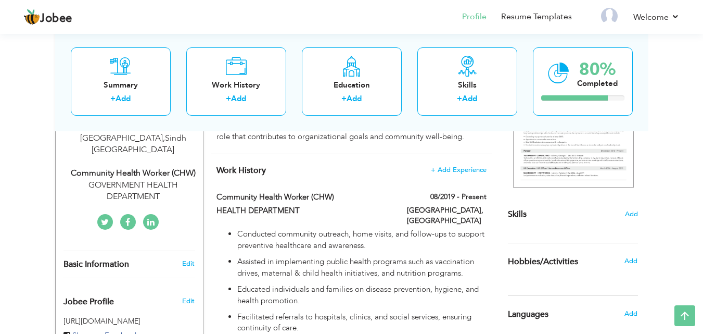
scroll to position [0, 0]
